Goal: Book appointment/travel/reservation

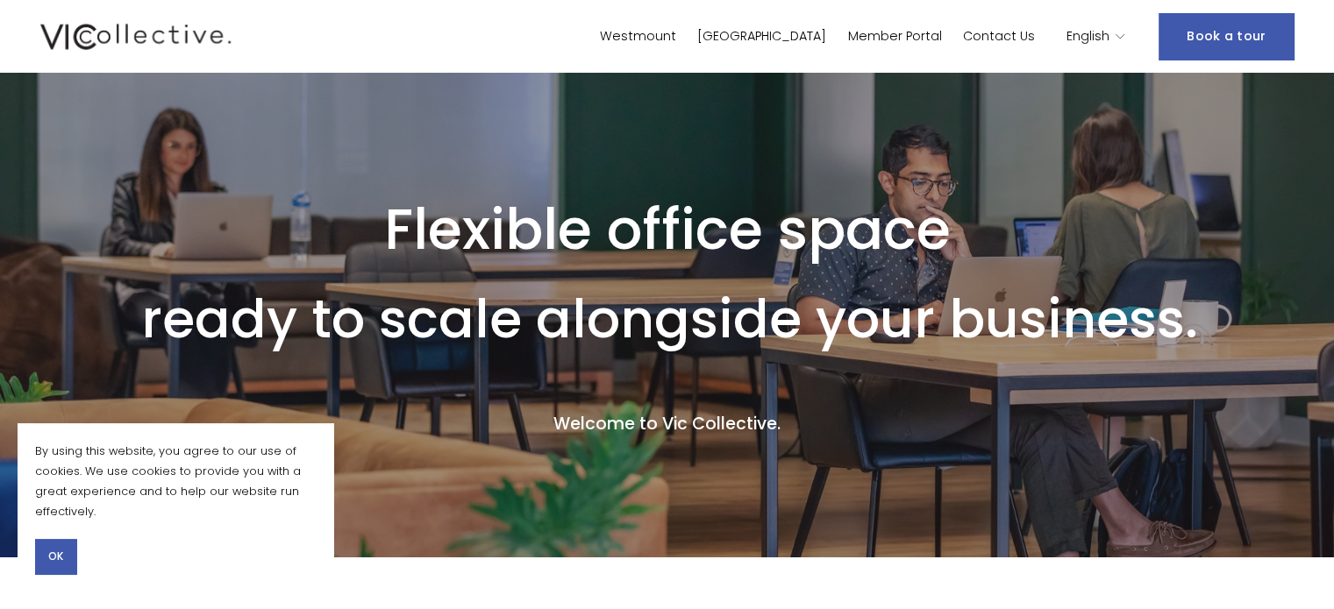
click at [817, 31] on link "[GEOGRAPHIC_DATA]" at bounding box center [761, 36] width 129 height 25
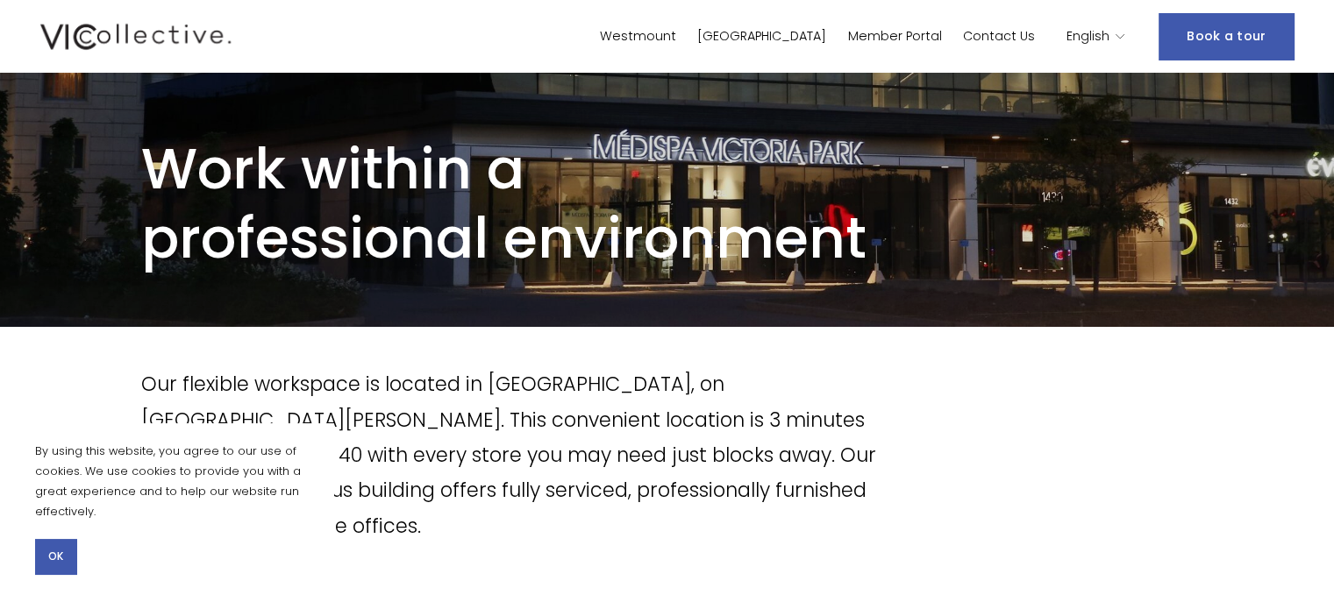
scroll to position [526, 0]
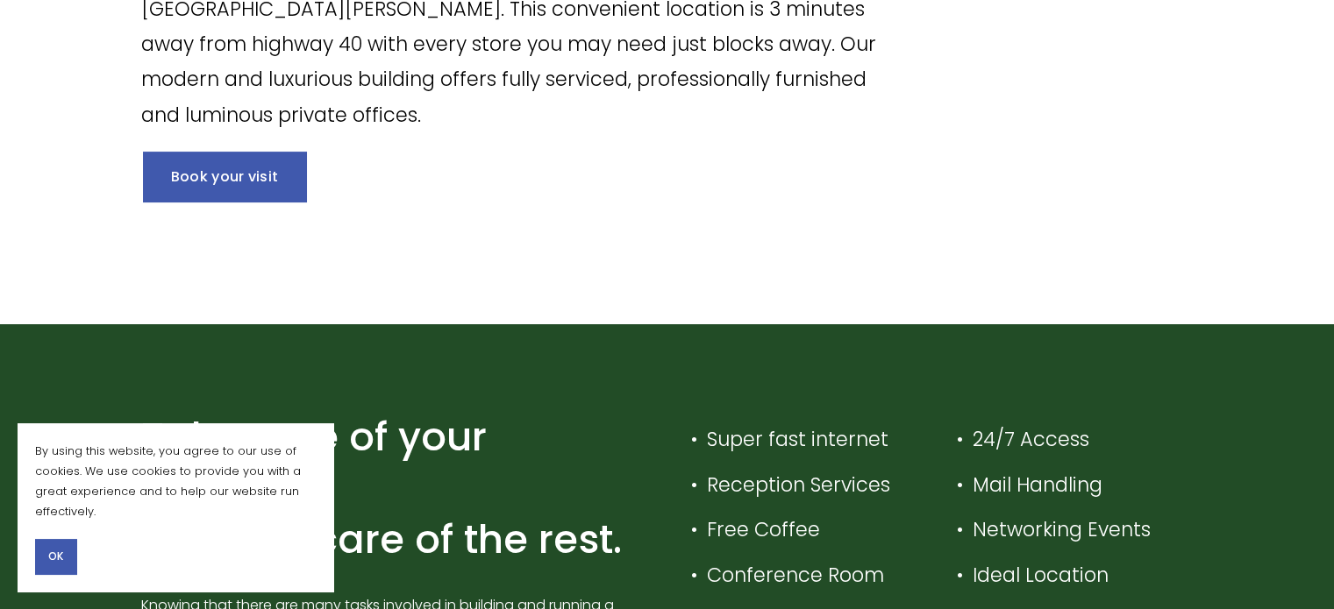
click at [61, 567] on button "OK" at bounding box center [55, 556] width 41 height 35
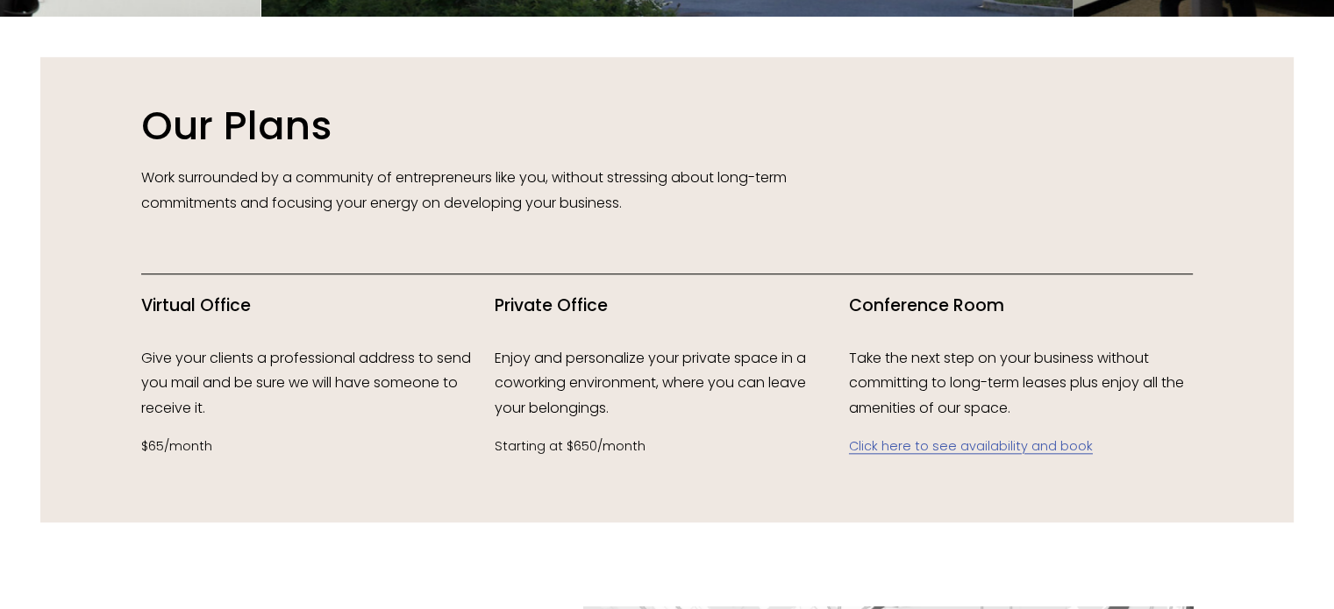
scroll to position [1841, 0]
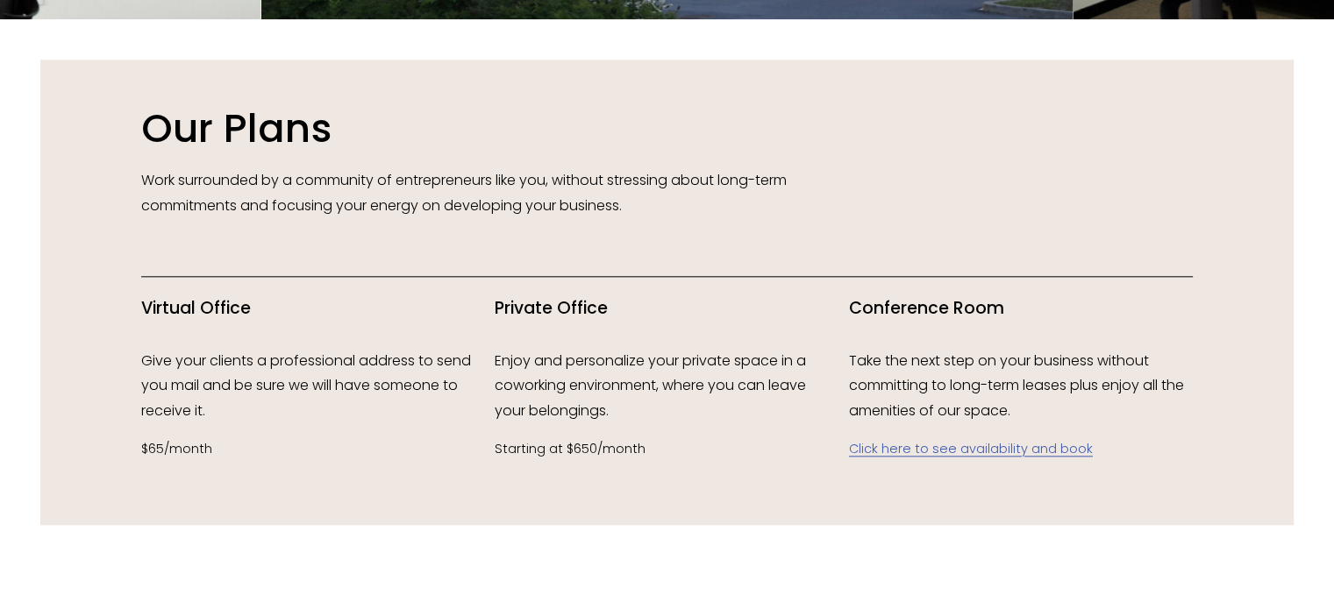
click at [993, 452] on link "Click here to see availability and book" at bounding box center [971, 449] width 244 height 18
